Goal: Complete application form: Complete application form

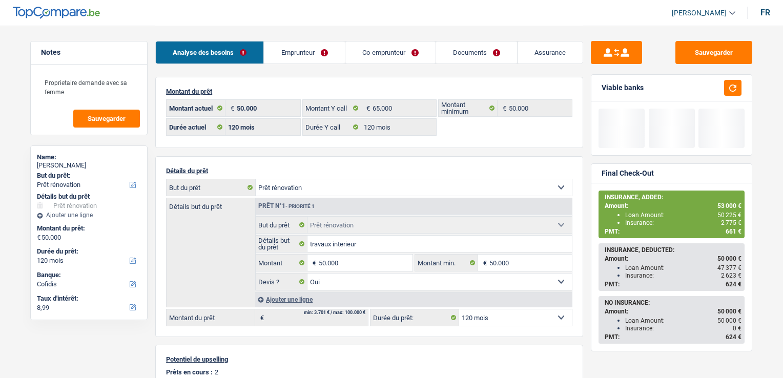
select select "renovation"
select select "120"
select select "cofidis"
select select "120"
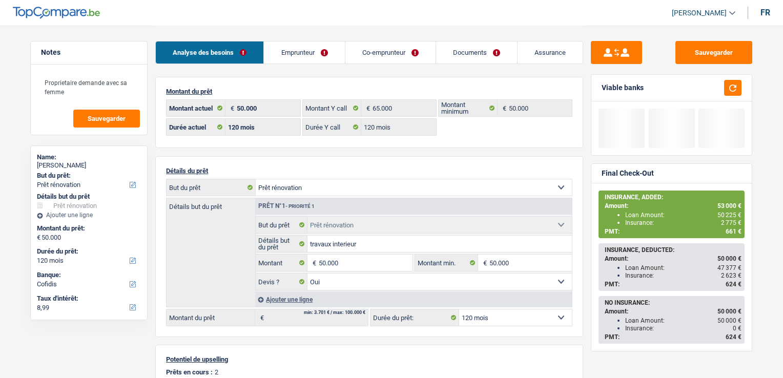
select select "120"
select select "renovation"
select select "yes"
select select "120"
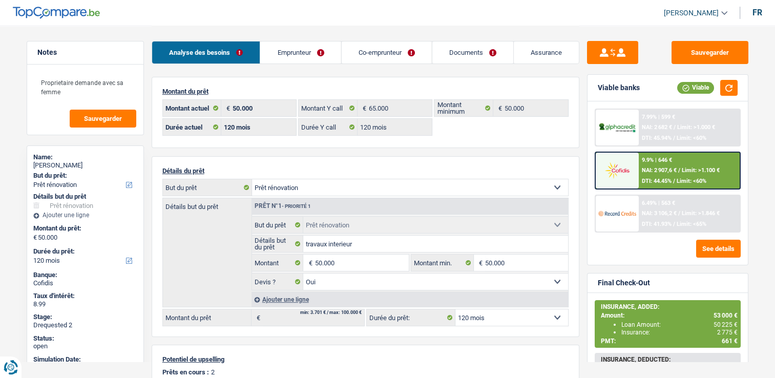
click at [459, 51] on link "Documents" at bounding box center [472, 52] width 81 height 22
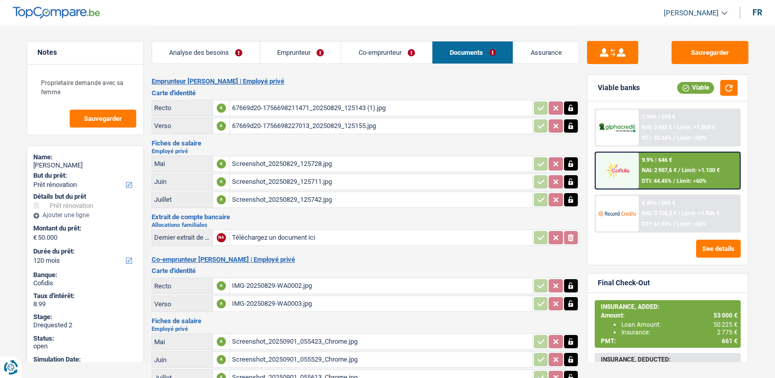
click at [299, 56] on link "Emprunteur" at bounding box center [300, 52] width 81 height 22
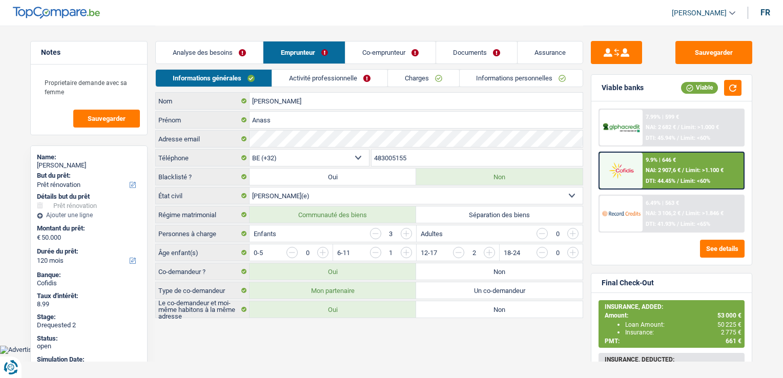
click at [500, 77] on link "Informations personnelles" at bounding box center [520, 78] width 123 height 17
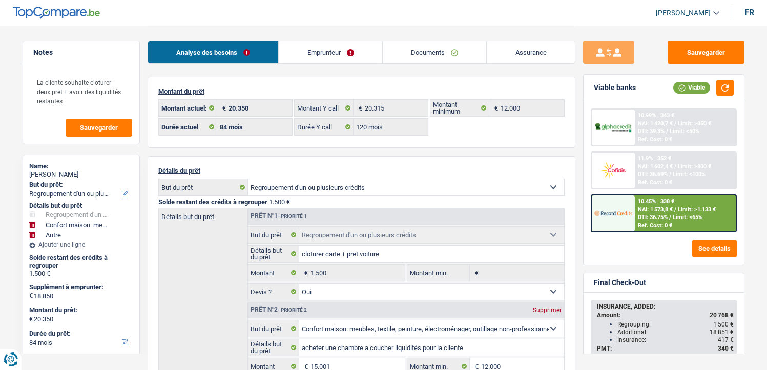
select select "refinancing"
select select "household"
select select "other"
select select "84"
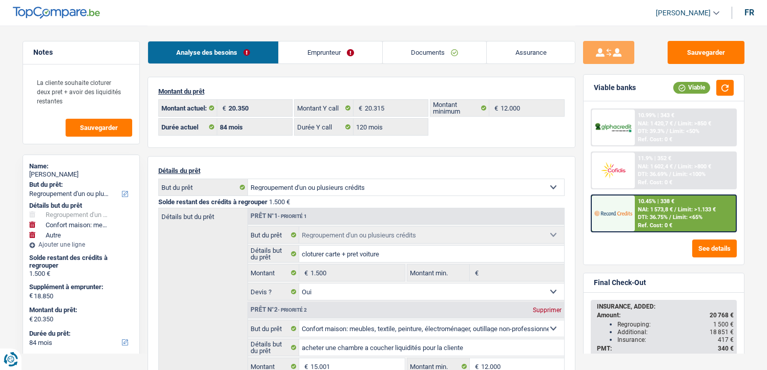
select select "84"
select select "120"
select select "refinancing"
select select "yes"
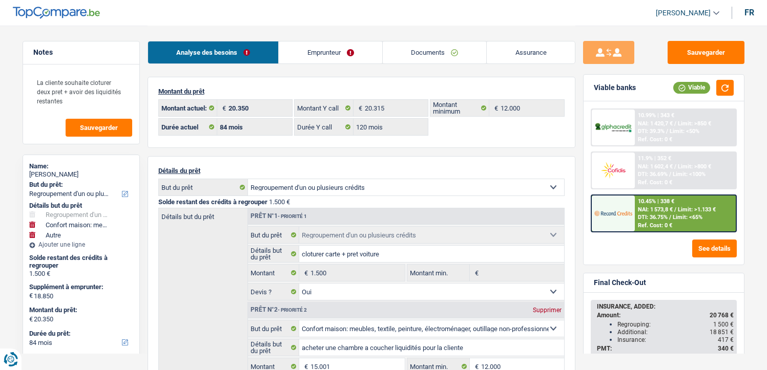
select select "household"
select select "false"
select select "other"
select select "84"
